Goal: Task Accomplishment & Management: Manage account settings

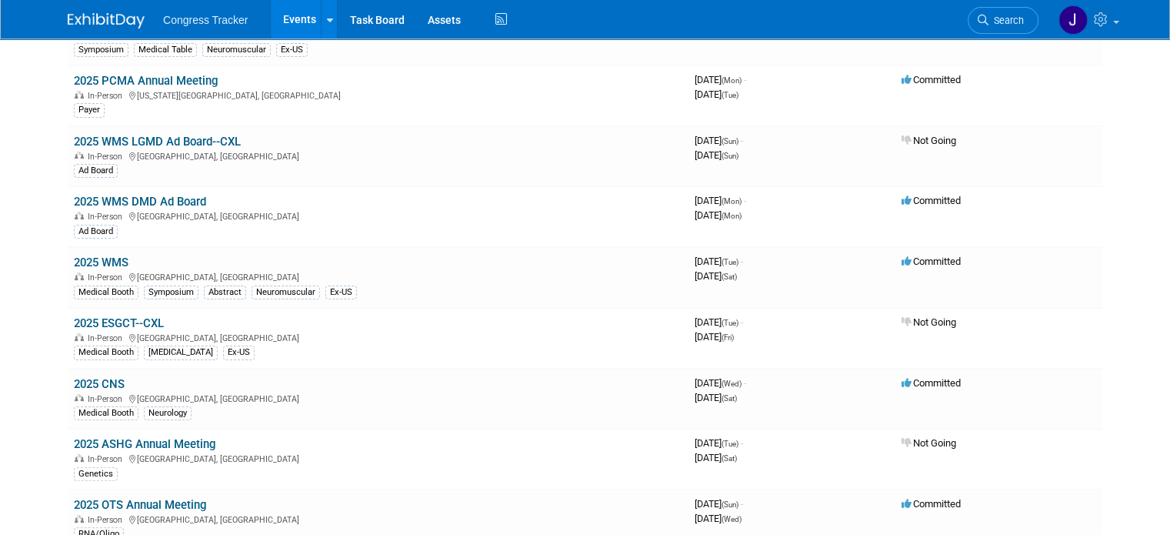
scroll to position [282, 0]
click at [83, 258] on link "2025 WMS" at bounding box center [101, 264] width 55 height 14
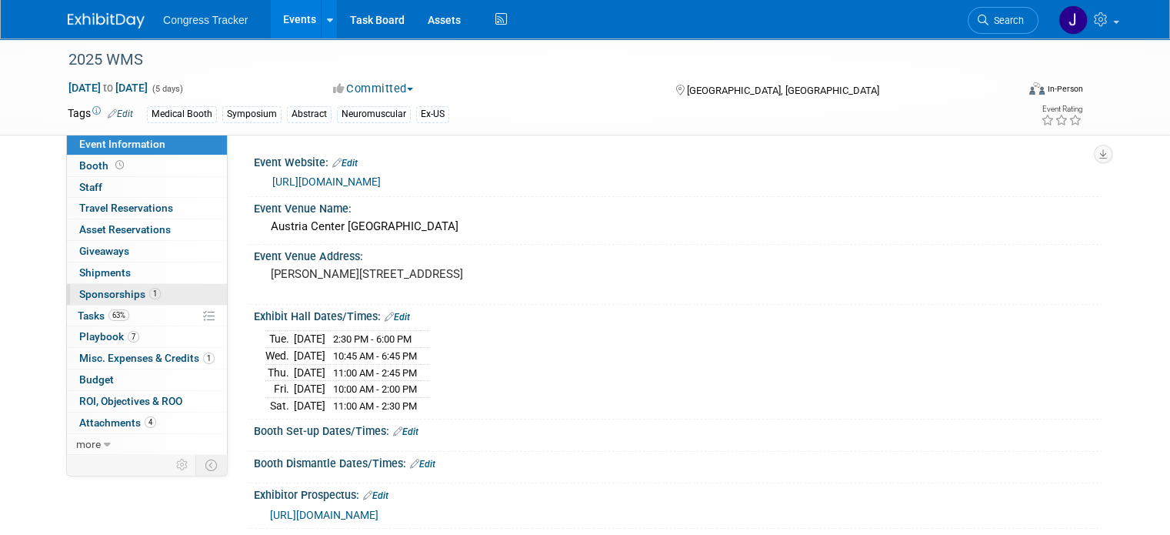
click at [86, 296] on span "Sponsorships 1" at bounding box center [120, 294] width 82 height 12
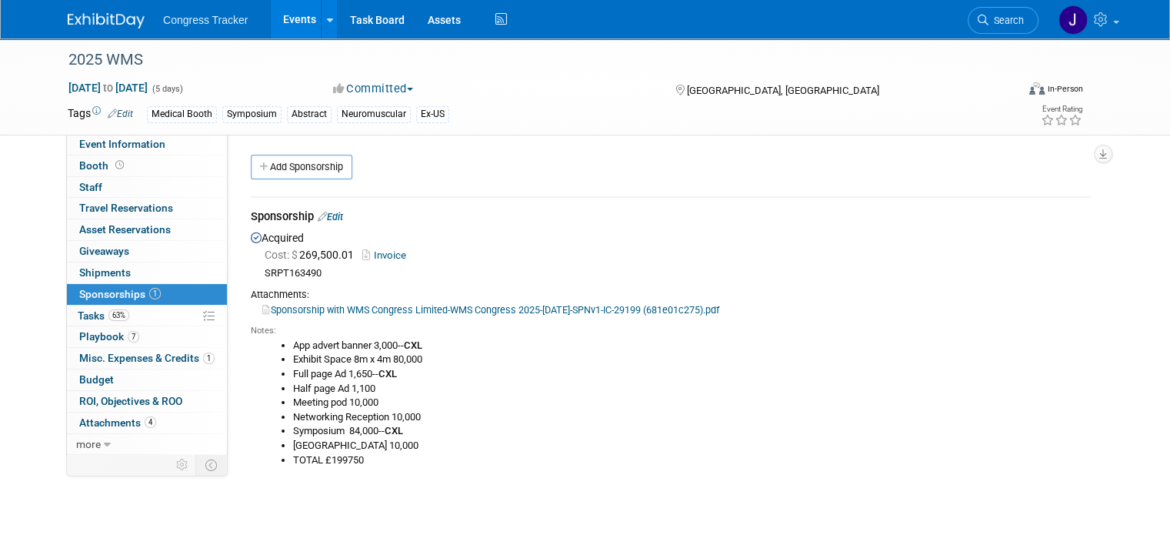
click at [277, 351] on ul "App advert banner 3,000-- CXL Exhibit Space 8m x 4m 80,000 Full page Ad 1,650--…" at bounding box center [676, 402] width 829 height 128
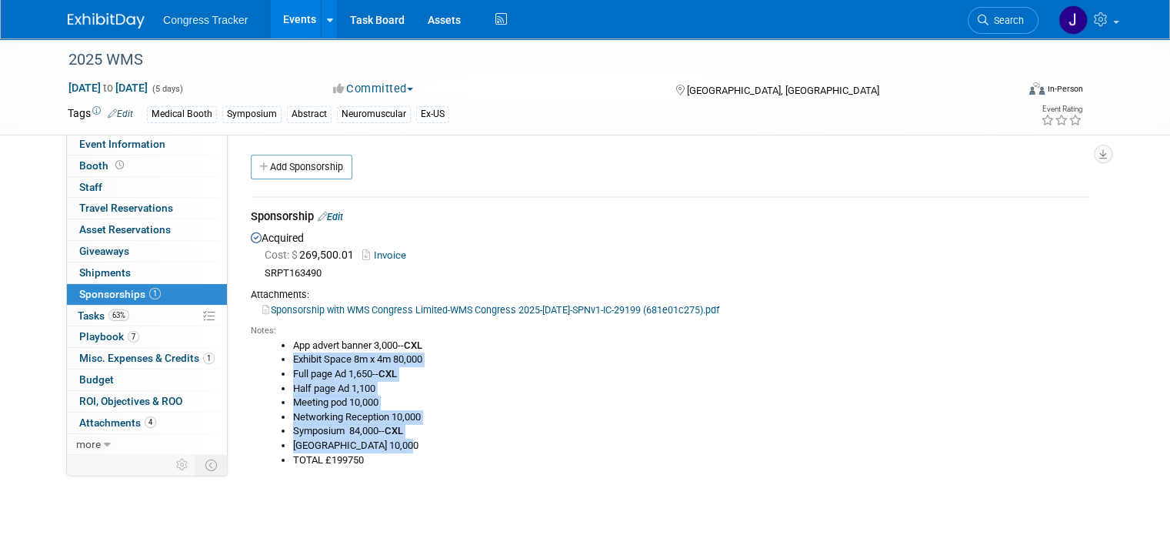
drag, startPoint x: 280, startPoint y: 357, endPoint x: 400, endPoint y: 442, distance: 147.3
click at [400, 442] on ul "App advert banner 3,000-- CXL Exhibit Space 8m x 4m 80,000 Full page Ad 1,650--…" at bounding box center [676, 402] width 829 height 128
copy ul "Exhibit Space 8m x 4m 80,000 Full page Ad 1,650-- CXL Half page Ad 1,100 Meetin…"
